Goal: Transaction & Acquisition: Purchase product/service

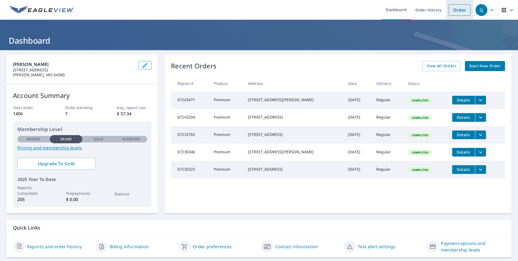
click at [450, 14] on link "Order" at bounding box center [460, 9] width 22 height 11
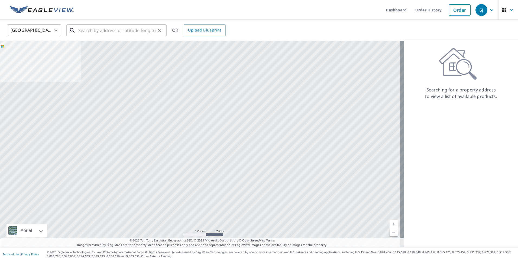
click at [134, 32] on input "text" at bounding box center [116, 30] width 77 height 15
paste input "[STREET_ADDRESS][PERSON_NAME]"
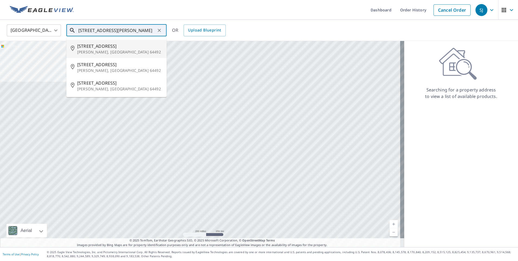
click at [138, 41] on li "[STREET_ADDRESS][PERSON_NAME][PERSON_NAME]" at bounding box center [116, 49] width 100 height 18
type input "[STREET_ADDRESS][PERSON_NAME][PERSON_NAME]"
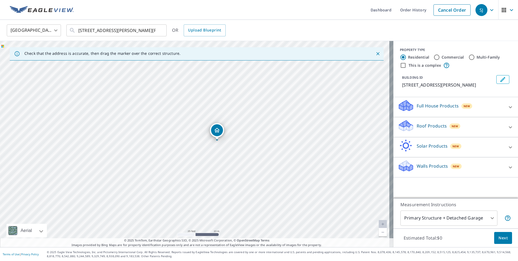
click at [463, 217] on body "SJ SJ Dashboard Order History Cancel Order SJ [GEOGRAPHIC_DATA] [GEOGRAPHIC_DAT…" at bounding box center [259, 130] width 518 height 261
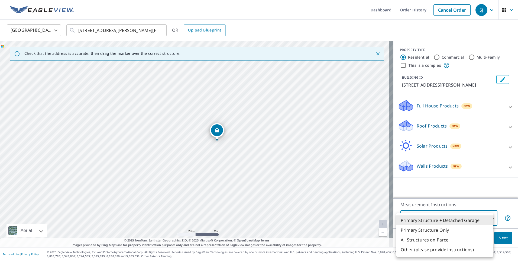
click at [462, 227] on li "Primary Structure Only" at bounding box center [444, 230] width 97 height 10
type input "2"
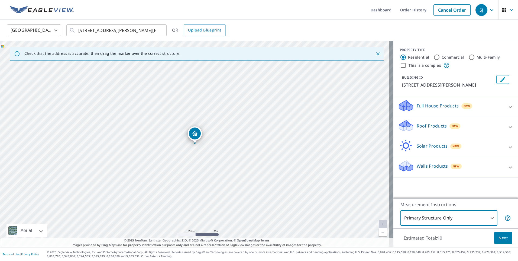
click at [425, 167] on p "Walls Products" at bounding box center [432, 166] width 31 height 7
click at [423, 129] on div "Roof Products New" at bounding box center [451, 126] width 106 height 15
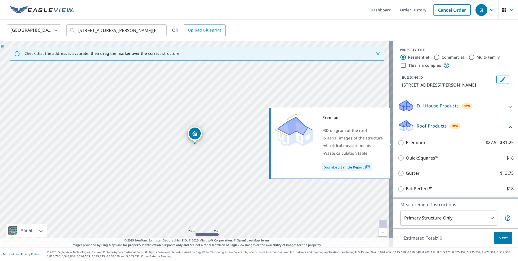
click at [422, 141] on label "Premium $27.5 - $81.25" at bounding box center [460, 142] width 108 height 7
click at [406, 141] on input "Premium $27.5 - $81.25" at bounding box center [402, 142] width 8 height 7
checkbox input "true"
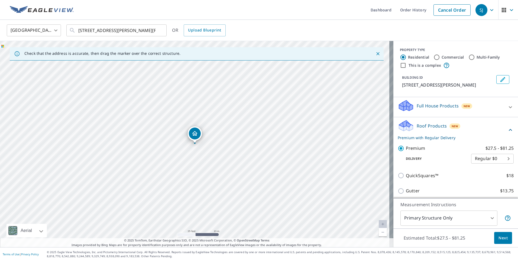
scroll to position [89, 0]
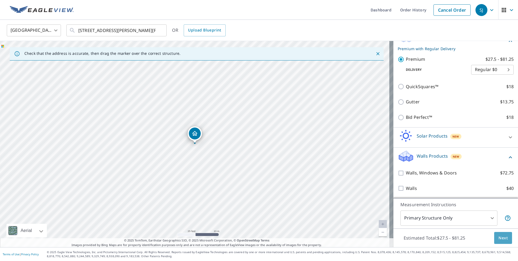
click at [501, 238] on span "Next" at bounding box center [503, 237] width 9 height 7
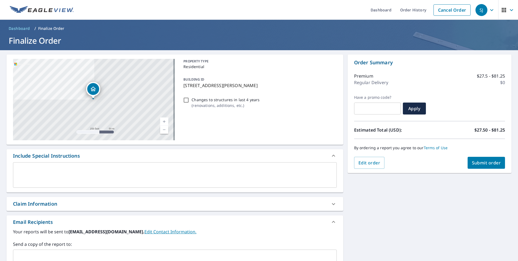
click at [484, 167] on button "Submit order" at bounding box center [487, 163] width 38 height 12
checkbox input "true"
